Goal: Check status

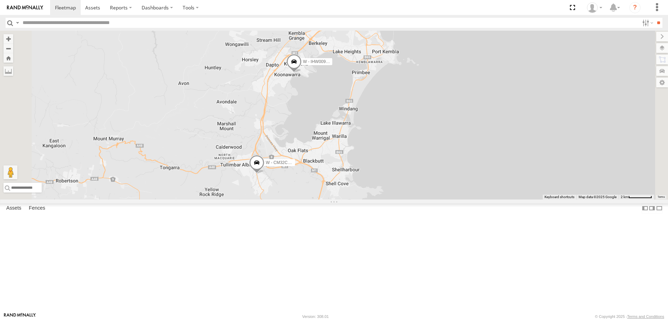
drag, startPoint x: 567, startPoint y: 157, endPoint x: 527, endPoint y: 178, distance: 45.3
click at [531, 178] on div "W - CN51ES - [PERSON_NAME] W - IHW009 - [PERSON_NAME] W - CM32CA - [PERSON_NAME…" at bounding box center [334, 115] width 668 height 169
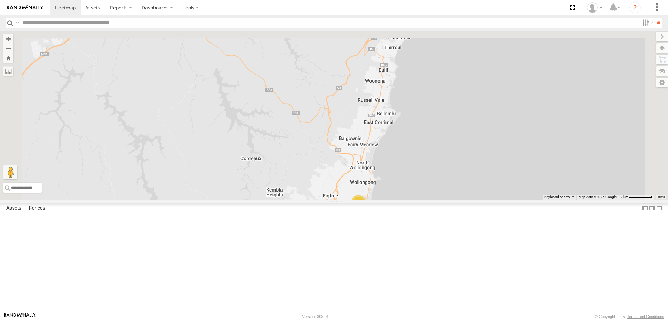
drag, startPoint x: 544, startPoint y: 86, endPoint x: 535, endPoint y: 277, distance: 191.6
click at [535, 199] on div "W - CN51ES - [PERSON_NAME] W - IHW009 - [PERSON_NAME] W - CM32CA - [PERSON_NAME…" at bounding box center [334, 115] width 668 height 169
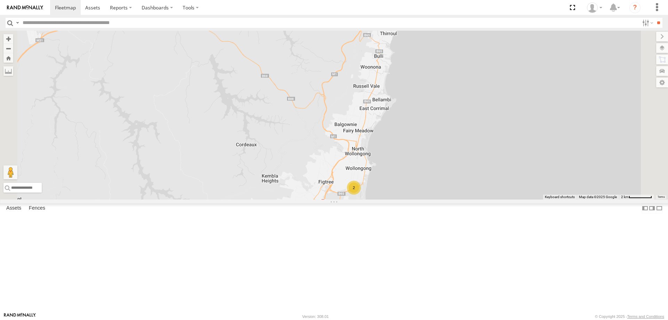
drag, startPoint x: 499, startPoint y: 221, endPoint x: 475, endPoint y: 224, distance: 24.3
click at [493, 199] on div "W - CN51ES - [PERSON_NAME] W - IHW009 - [PERSON_NAME] W - CM32CA - [PERSON_NAME…" at bounding box center [334, 115] width 668 height 169
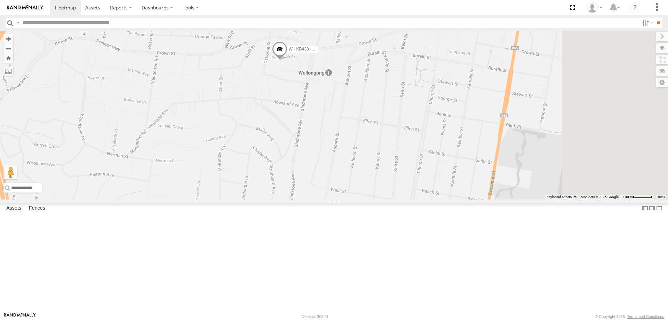
drag, startPoint x: 516, startPoint y: 176, endPoint x: 443, endPoint y: 146, distance: 78.8
click at [443, 146] on div "W - KB438 - [PERSON_NAME]" at bounding box center [334, 115] width 668 height 169
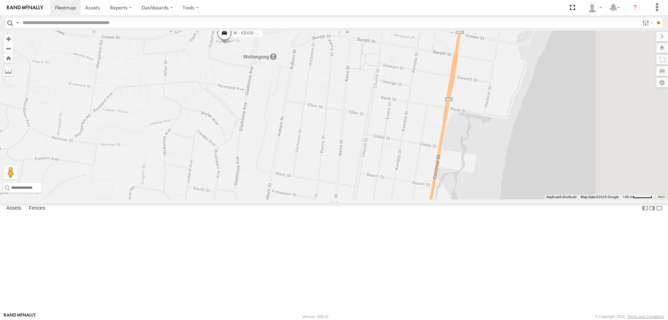
drag, startPoint x: 474, startPoint y: 162, endPoint x: 483, endPoint y: 184, distance: 23.8
click at [488, 197] on div "W - KB438 - [PERSON_NAME] S - DND95Q - [PERSON_NAME]" at bounding box center [334, 115] width 668 height 169
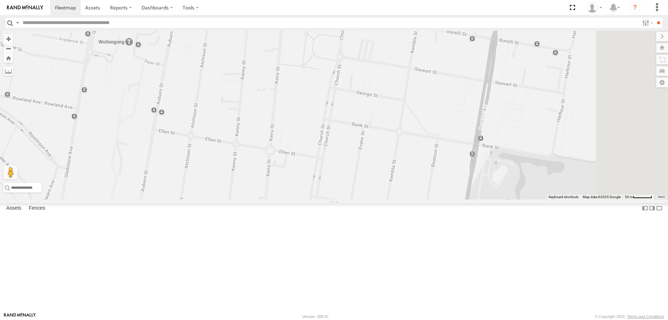
drag, startPoint x: 541, startPoint y: 204, endPoint x: 492, endPoint y: 203, distance: 48.4
click at [492, 199] on div "W - KB438 - [PERSON_NAME] S - DND95Q - [PERSON_NAME]" at bounding box center [334, 115] width 668 height 169
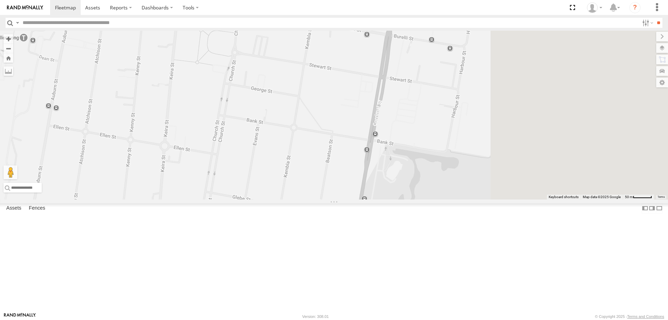
click at [469, 199] on div "W - KB438 - [PERSON_NAME] S - DND95Q - [PERSON_NAME]" at bounding box center [334, 115] width 668 height 169
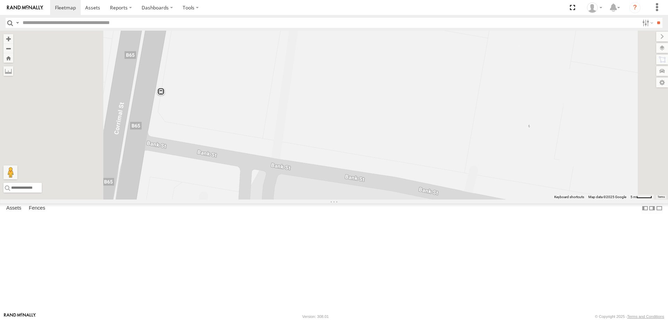
drag, startPoint x: 488, startPoint y: 193, endPoint x: 491, endPoint y: 196, distance: 4.0
click at [490, 196] on div "W - KB438 - [PERSON_NAME] S - DND95Q - [PERSON_NAME]" at bounding box center [334, 115] width 668 height 169
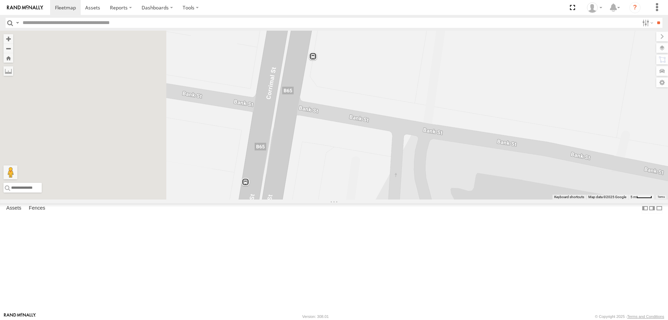
drag, startPoint x: 400, startPoint y: 228, endPoint x: 584, endPoint y: 190, distance: 188.1
click at [584, 190] on div "W - KB438 - [PERSON_NAME] S - DND95Q - [PERSON_NAME]" at bounding box center [334, 115] width 668 height 169
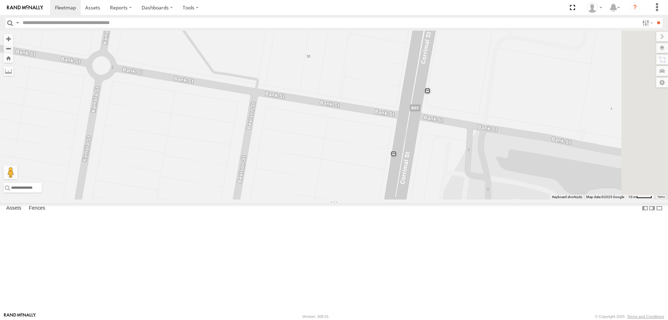
drag, startPoint x: 579, startPoint y: 176, endPoint x: 428, endPoint y: 166, distance: 151.3
click at [428, 166] on div "W - KB438 - [PERSON_NAME] S - DND95Q - [PERSON_NAME]" at bounding box center [334, 115] width 668 height 169
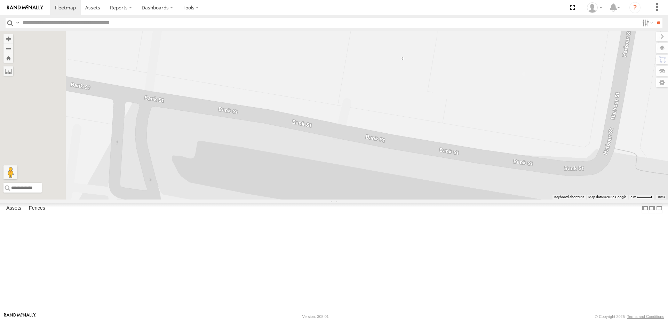
drag, startPoint x: 549, startPoint y: 203, endPoint x: 576, endPoint y: 166, distance: 45.6
click at [576, 166] on div "W - KB438 - [PERSON_NAME] S - DND95Q - [PERSON_NAME]" at bounding box center [334, 115] width 668 height 169
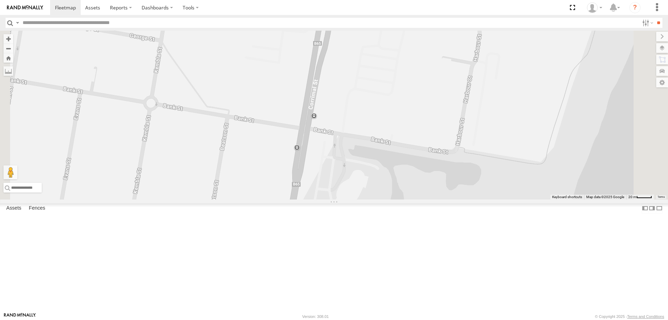
drag, startPoint x: 579, startPoint y: 133, endPoint x: 535, endPoint y: 167, distance: 55.0
click at [535, 167] on div "W - KB438 - [PERSON_NAME] S - DND95Q - [PERSON_NAME]" at bounding box center [334, 115] width 668 height 169
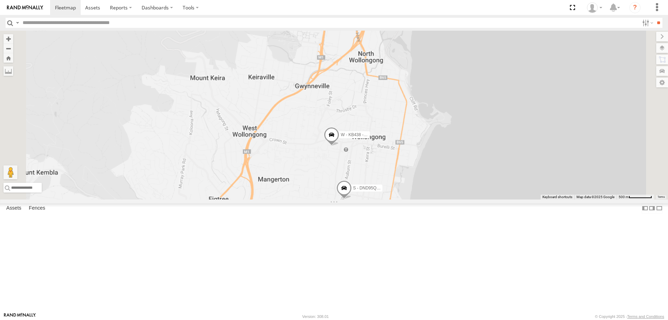
drag, startPoint x: 478, startPoint y: 144, endPoint x: 473, endPoint y: 128, distance: 17.3
click at [473, 128] on div "W - KB438 - [PERSON_NAME] S - DND95Q - [PERSON_NAME]" at bounding box center [334, 115] width 668 height 169
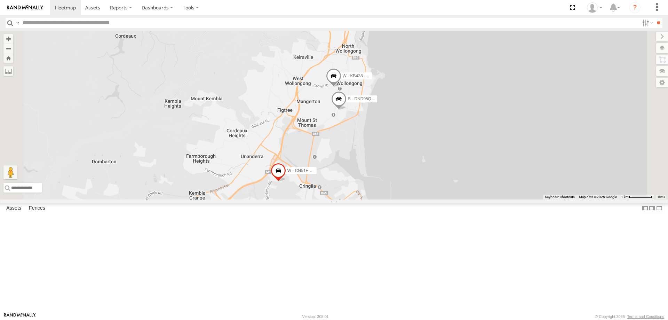
drag, startPoint x: 433, startPoint y: 150, endPoint x: 427, endPoint y: 129, distance: 21.1
click at [429, 133] on div "W - KB438 - [PERSON_NAME] S - DND95Q - [PERSON_NAME] W - CN51ES - [PERSON_NAME]" at bounding box center [334, 115] width 668 height 169
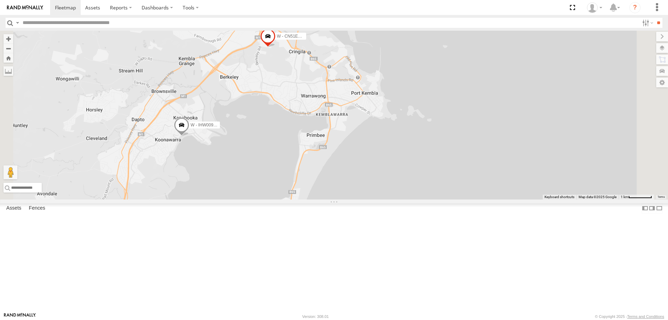
drag, startPoint x: 423, startPoint y: 190, endPoint x: 420, endPoint y: 102, distance: 88.1
click at [423, 109] on div "W - KB438 - [PERSON_NAME] S - DND95Q - [PERSON_NAME] W - CN51ES - [PERSON_NAME]…" at bounding box center [334, 115] width 668 height 169
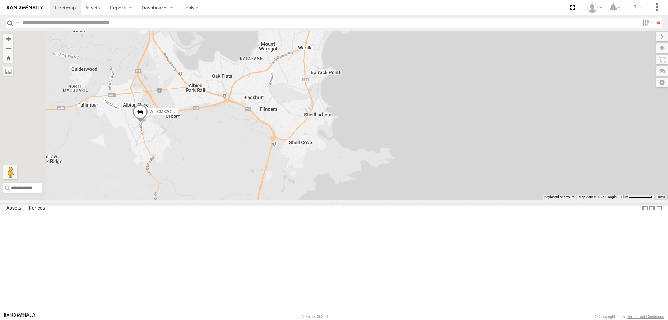
drag, startPoint x: 370, startPoint y: 191, endPoint x: 453, endPoint y: 73, distance: 144.3
click at [415, 176] on div "W - KB438 - [PERSON_NAME] S - DND95Q - [PERSON_NAME] W - CN51ES - [PERSON_NAME]…" at bounding box center [334, 115] width 668 height 169
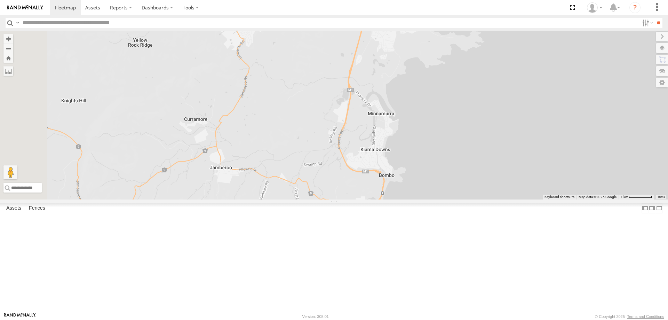
drag, startPoint x: 509, startPoint y: 168, endPoint x: 456, endPoint y: 37, distance: 141.6
click at [457, 40] on div "W - KB438 - [PERSON_NAME] S - DND95Q - [PERSON_NAME] W - CN51ES - [PERSON_NAME]…" at bounding box center [334, 115] width 668 height 169
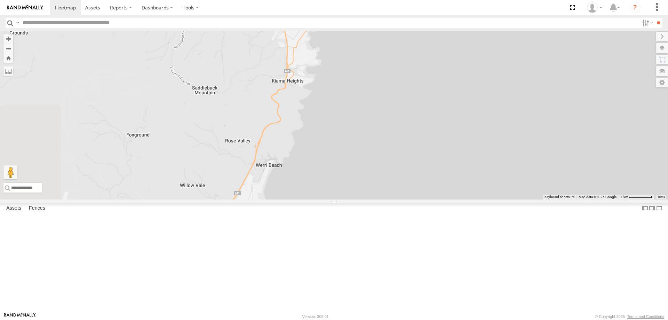
drag, startPoint x: 445, startPoint y: 129, endPoint x: 473, endPoint y: 237, distance: 111.6
click at [477, 199] on div "W - KB438 - [PERSON_NAME] S - DND95Q - [PERSON_NAME] W - CN51ES - [PERSON_NAME]…" at bounding box center [334, 115] width 668 height 169
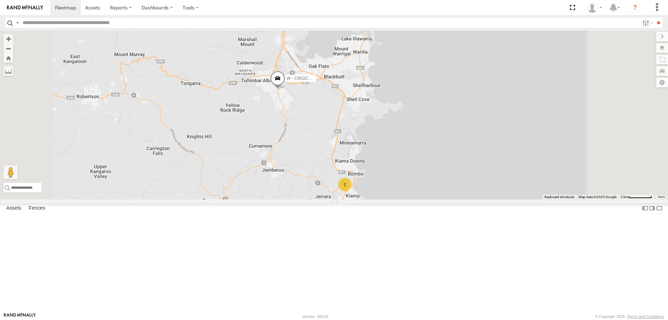
drag, startPoint x: 493, startPoint y: 175, endPoint x: 491, endPoint y: 209, distance: 34.1
click at [491, 199] on div "W - KB438 - [PERSON_NAME] S - DND95Q - [PERSON_NAME] W - CN51ES - [PERSON_NAME]…" at bounding box center [334, 115] width 668 height 169
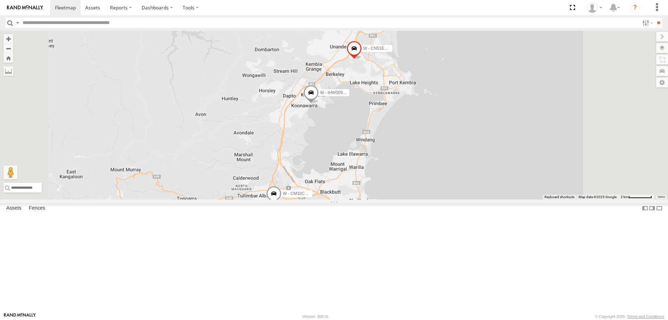
drag, startPoint x: 398, startPoint y: 122, endPoint x: 398, endPoint y: 202, distance: 79.7
click at [398, 199] on div "W - KB438 - [PERSON_NAME] S - DND95Q - [PERSON_NAME] W - CN51ES - [PERSON_NAME]…" at bounding box center [334, 115] width 668 height 169
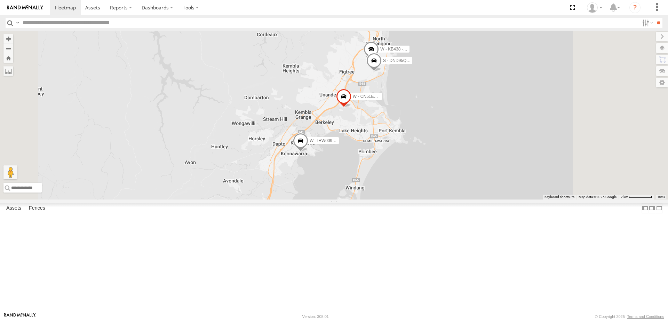
drag, startPoint x: 531, startPoint y: 177, endPoint x: 527, endPoint y: 183, distance: 6.9
click at [529, 183] on div "W - KB438 - [PERSON_NAME] S - DND95Q - [PERSON_NAME] W - CN51ES - [PERSON_NAME]…" at bounding box center [334, 115] width 668 height 169
